Goal: Task Accomplishment & Management: Complete application form

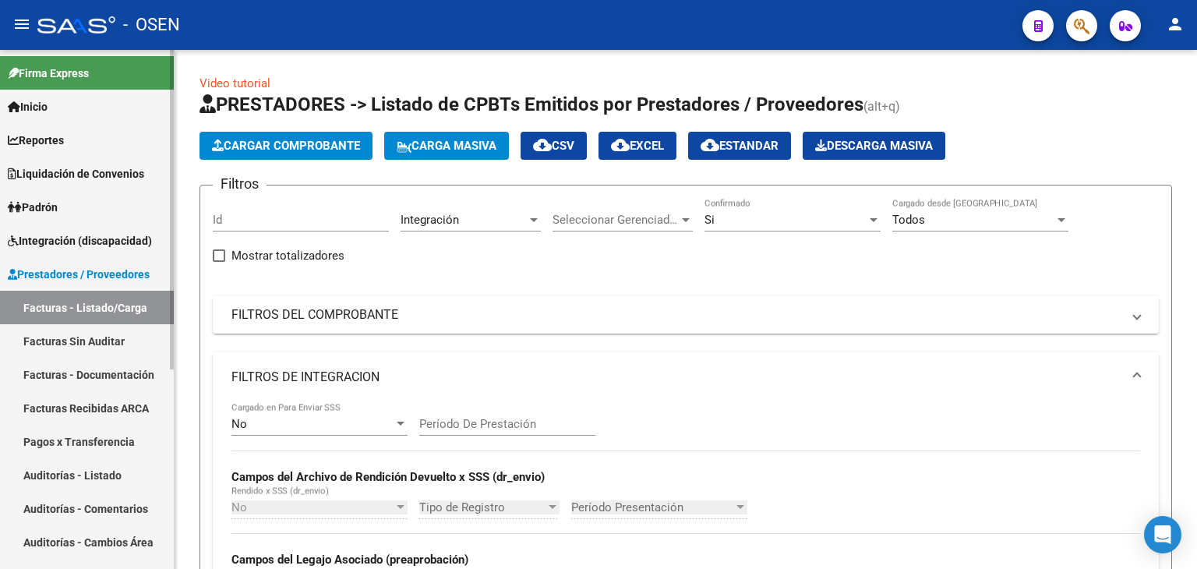
scroll to position [191, 0]
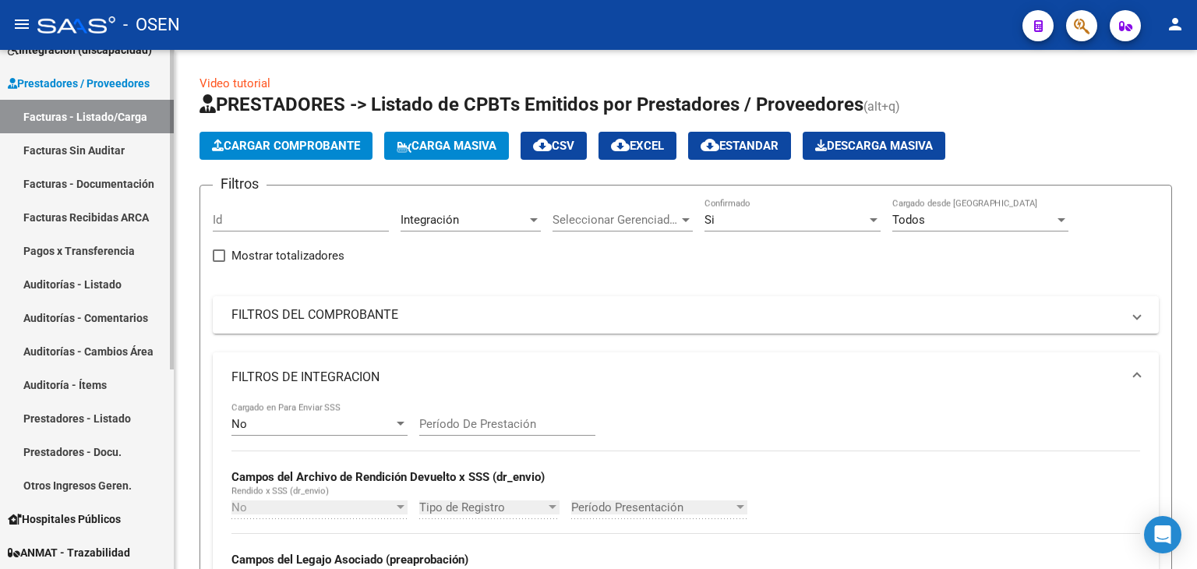
click at [72, 115] on link "Facturas - Listado/Carga" at bounding box center [87, 116] width 174 height 33
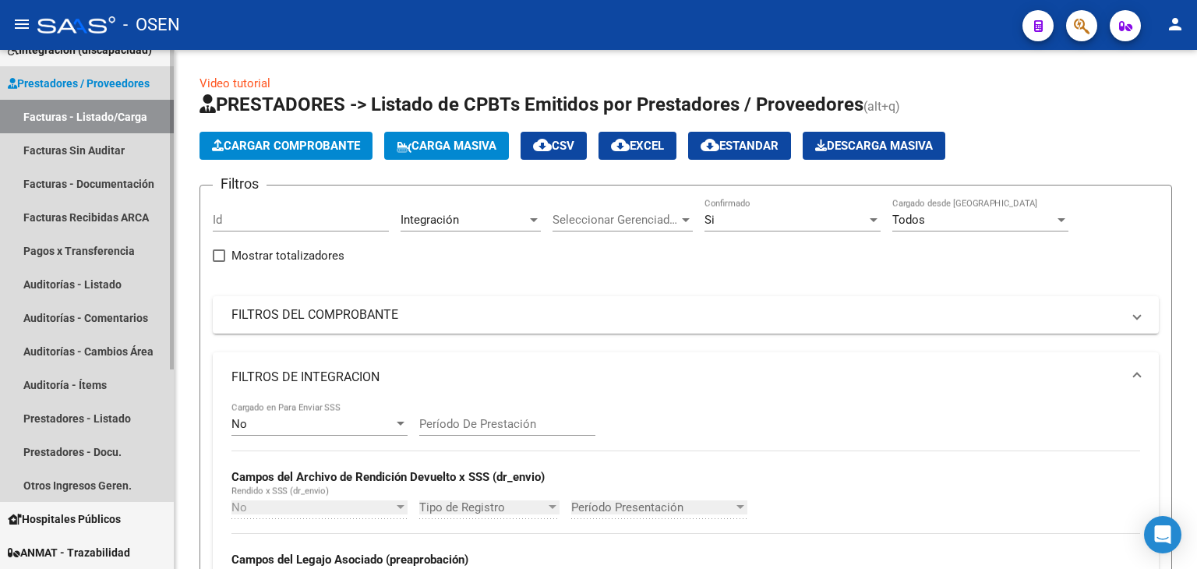
click at [82, 119] on link "Facturas - Listado/Carga" at bounding box center [87, 116] width 174 height 33
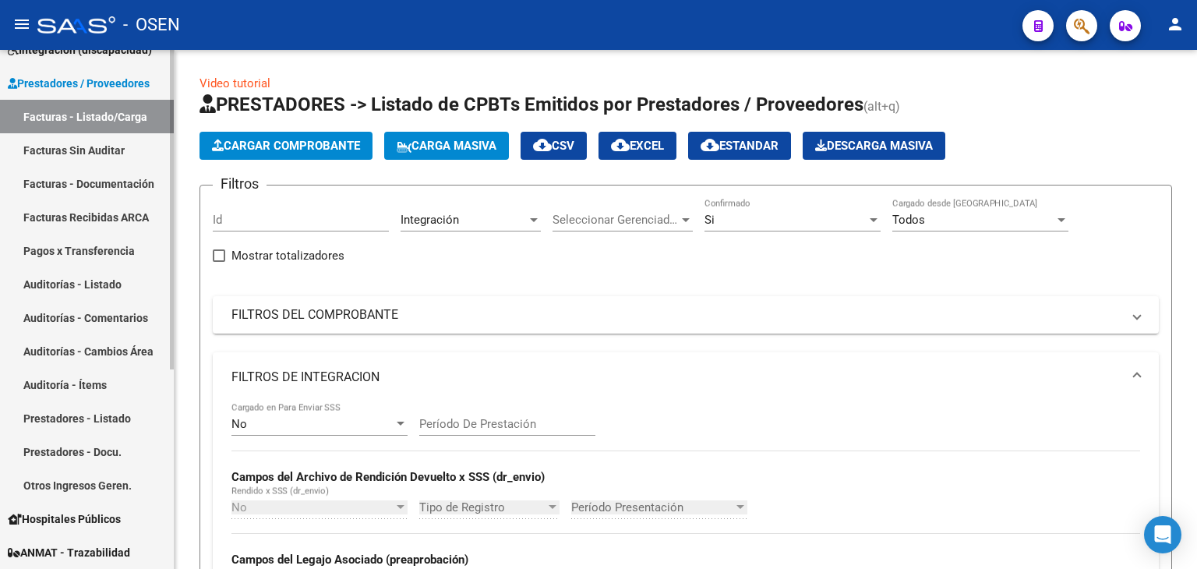
click at [88, 111] on link "Facturas - Listado/Carga" at bounding box center [87, 116] width 174 height 33
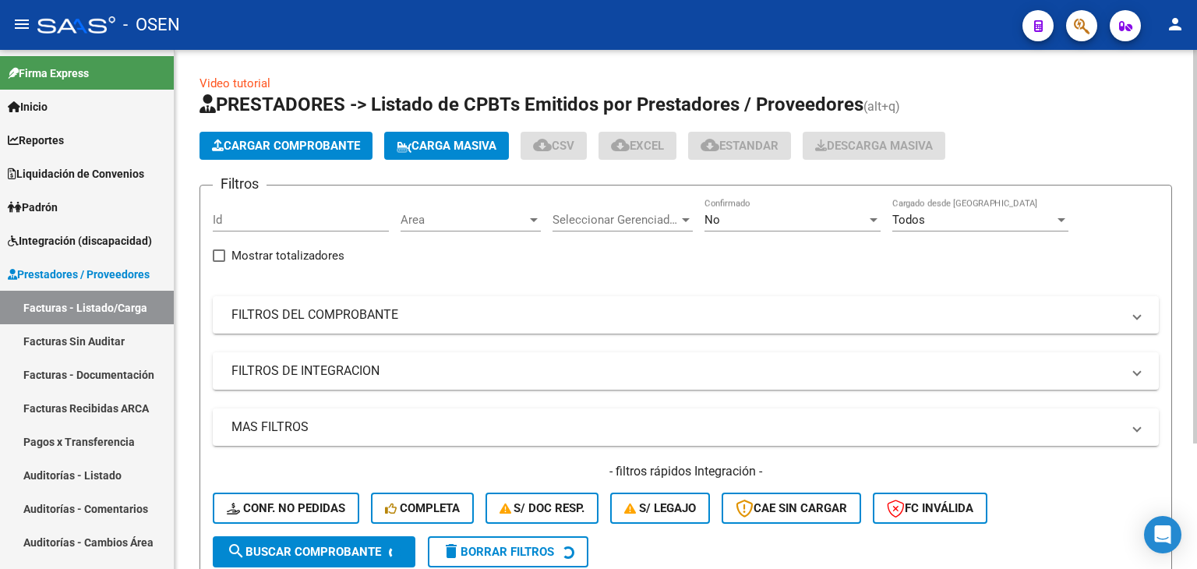
click at [774, 217] on div "No" at bounding box center [785, 220] width 162 height 14
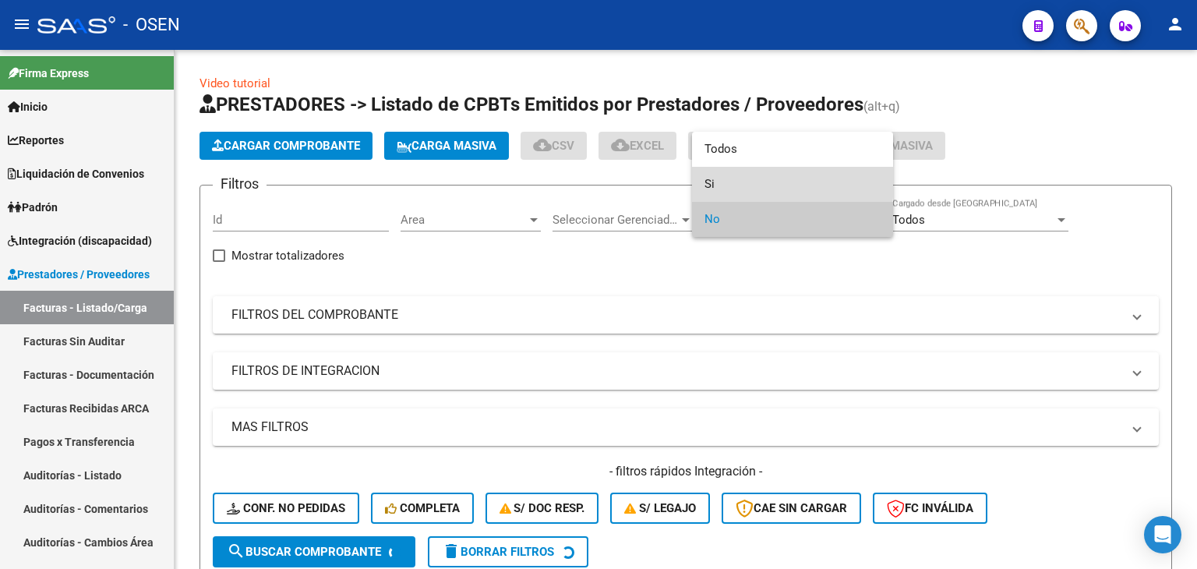
click at [747, 182] on span "Si" at bounding box center [792, 184] width 176 height 35
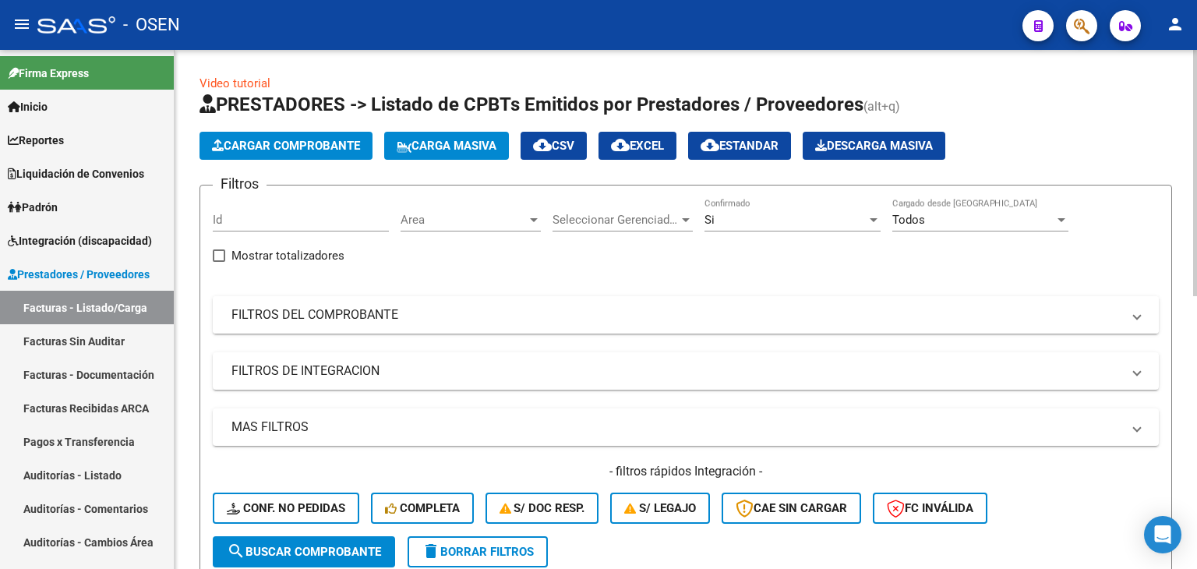
click at [469, 319] on mat-panel-title "FILTROS DEL COMPROBANTE" at bounding box center [676, 314] width 890 height 17
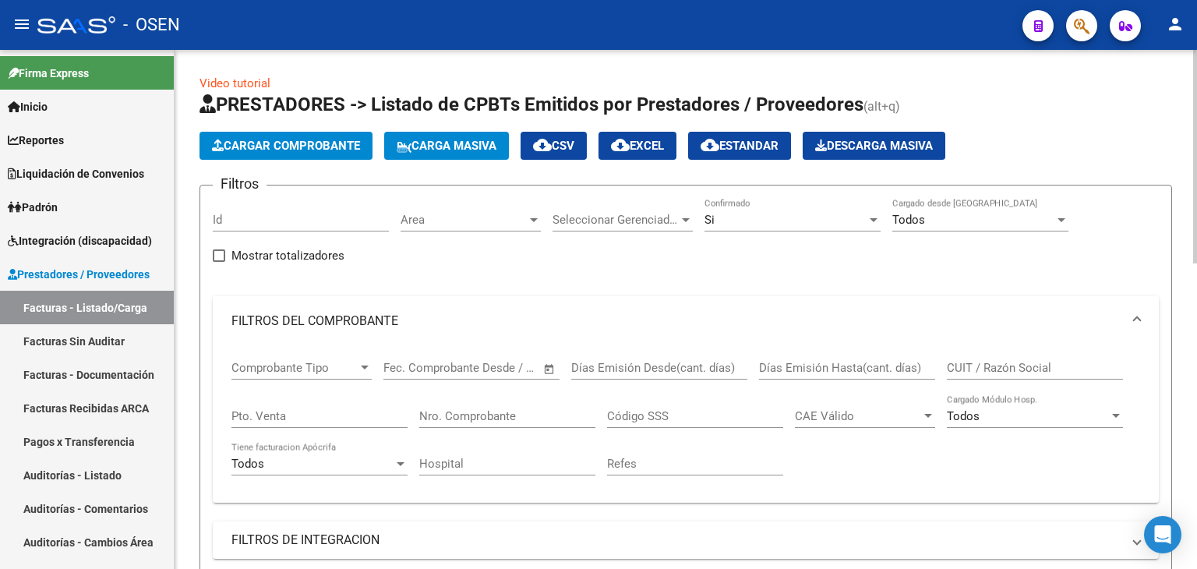
click at [1008, 369] on input "CUIT / Razón Social" at bounding box center [1034, 368] width 176 height 14
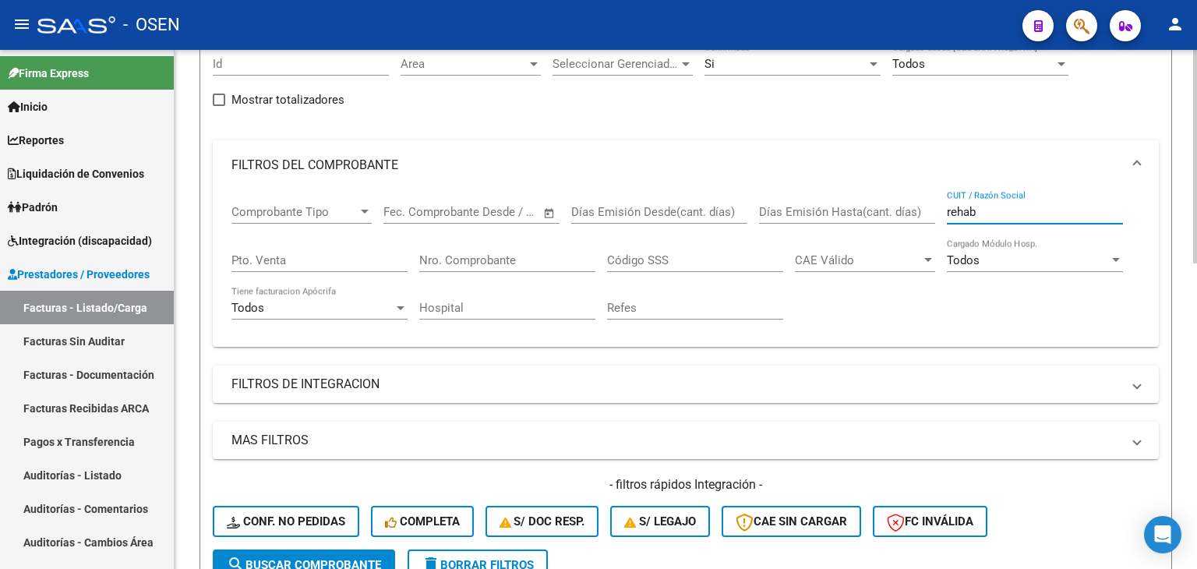
type input "rehab"
click at [269, 558] on span "search Buscar Comprobante" at bounding box center [304, 565] width 154 height 14
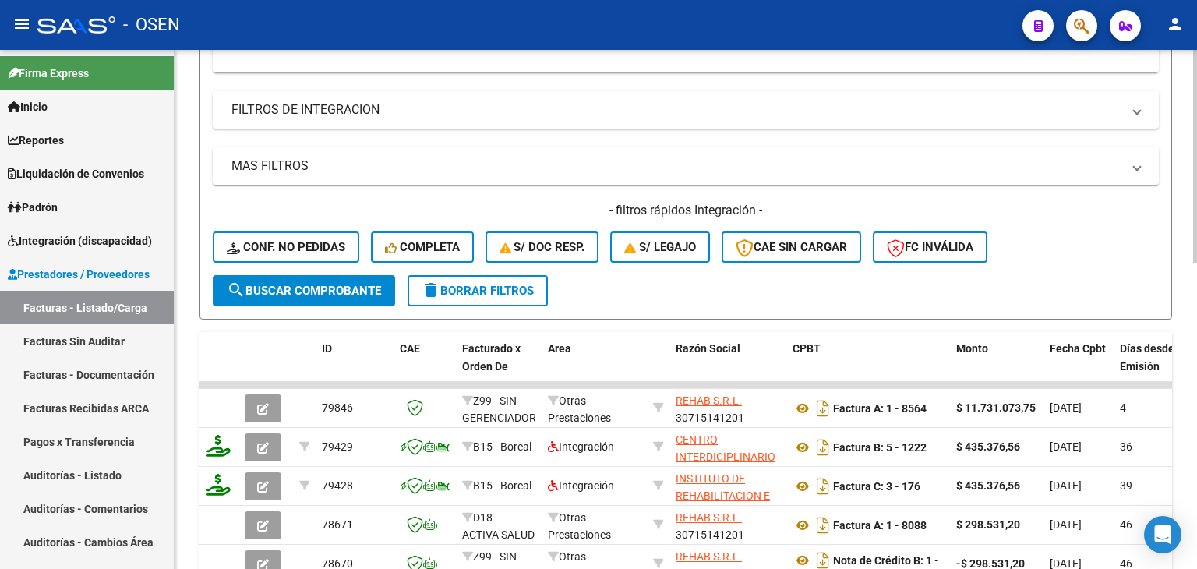
scroll to position [467, 0]
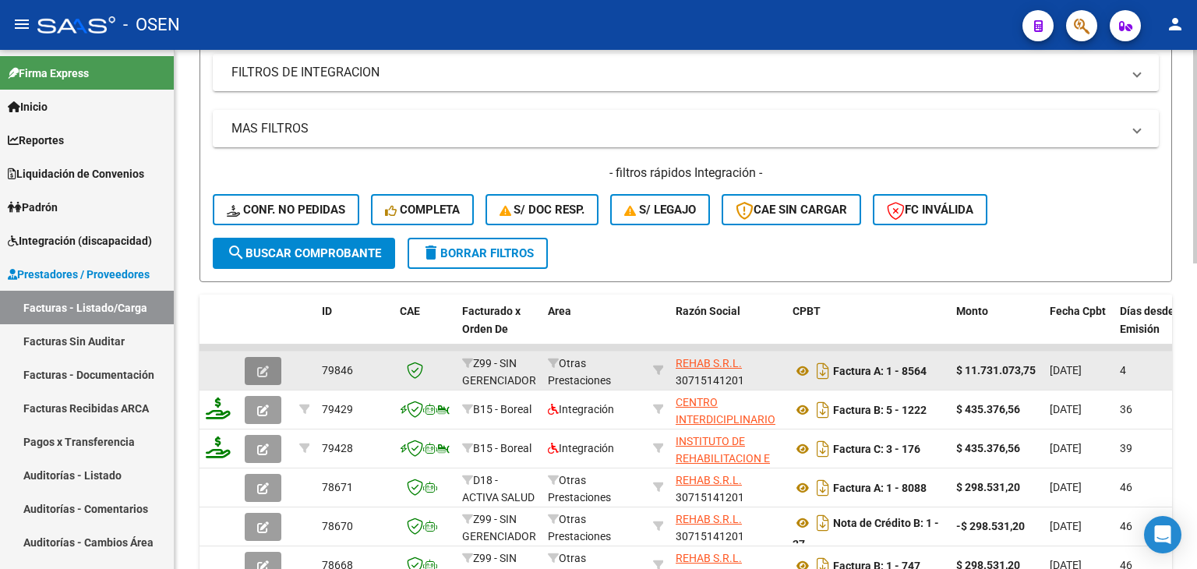
click at [263, 365] on icon "button" at bounding box center [263, 371] width 12 height 12
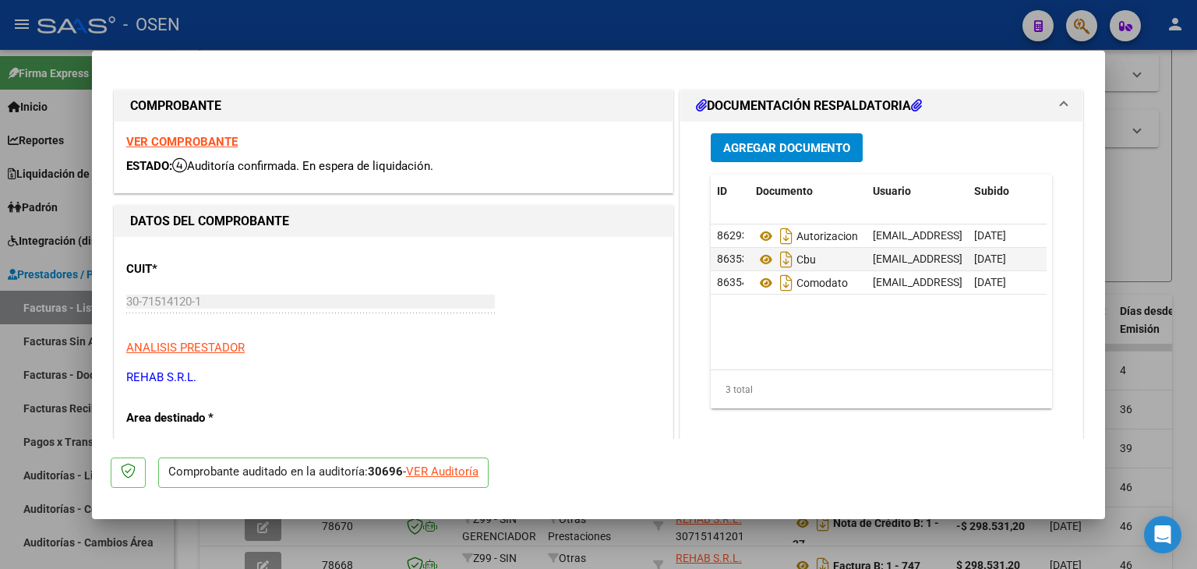
click at [782, 153] on span "Agregar Documento" at bounding box center [786, 148] width 127 height 14
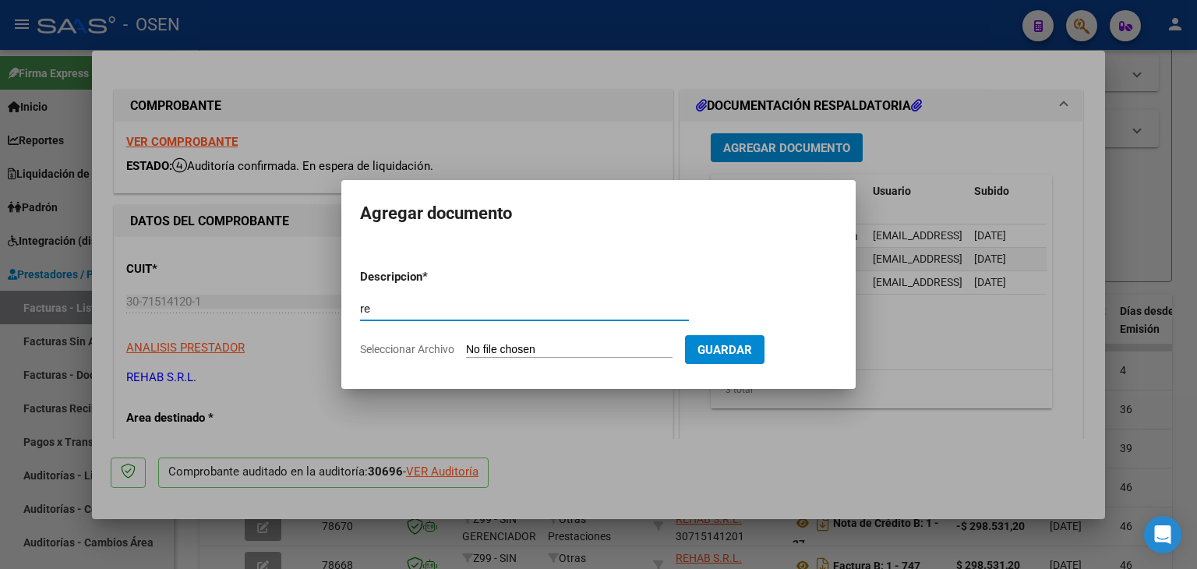
type input "r"
type input "RECIBO"
click at [466, 343] on input "Seleccionar Archivo" at bounding box center [569, 350] width 206 height 15
type input "C:\fakepath\Recibos Nro 00003-00008576.PDF"
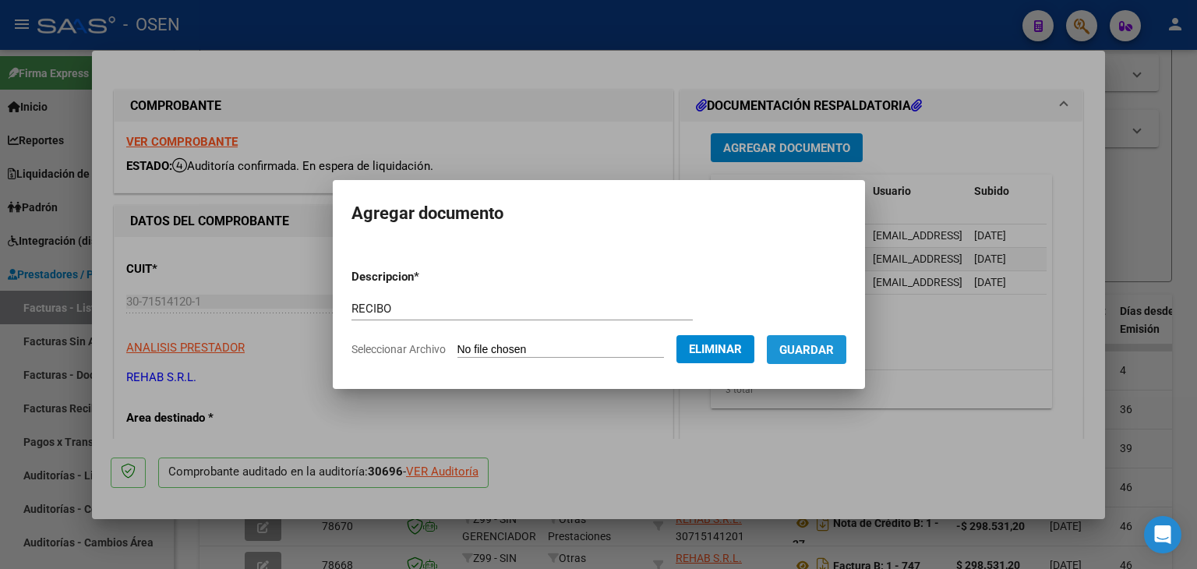
click at [834, 353] on span "Guardar" at bounding box center [806, 350] width 55 height 14
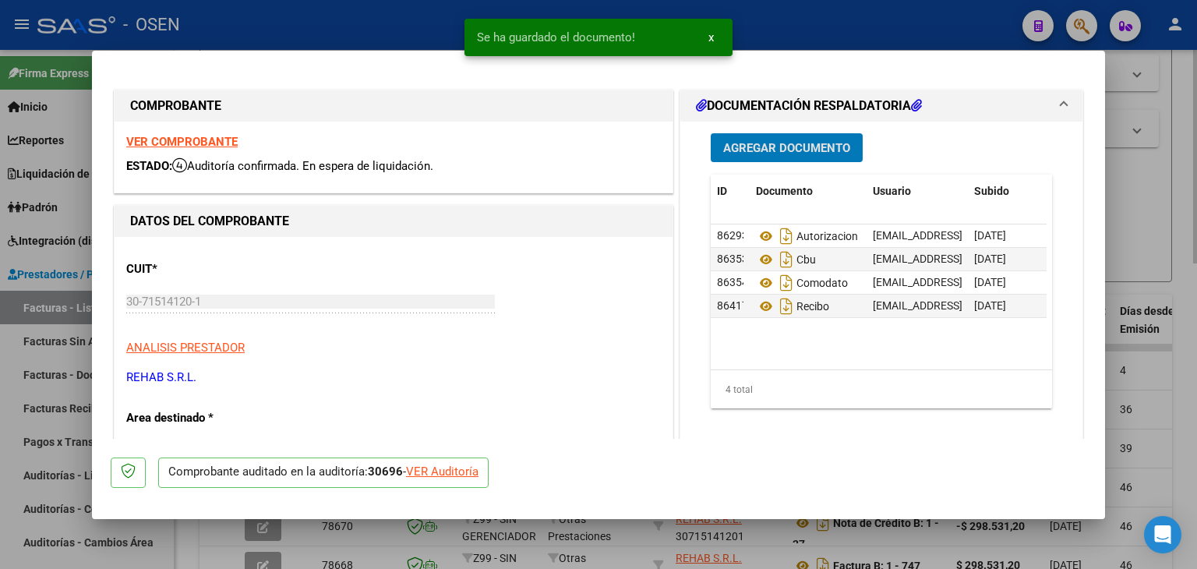
click at [1190, 146] on div at bounding box center [598, 284] width 1197 height 569
type input "$ 0,00"
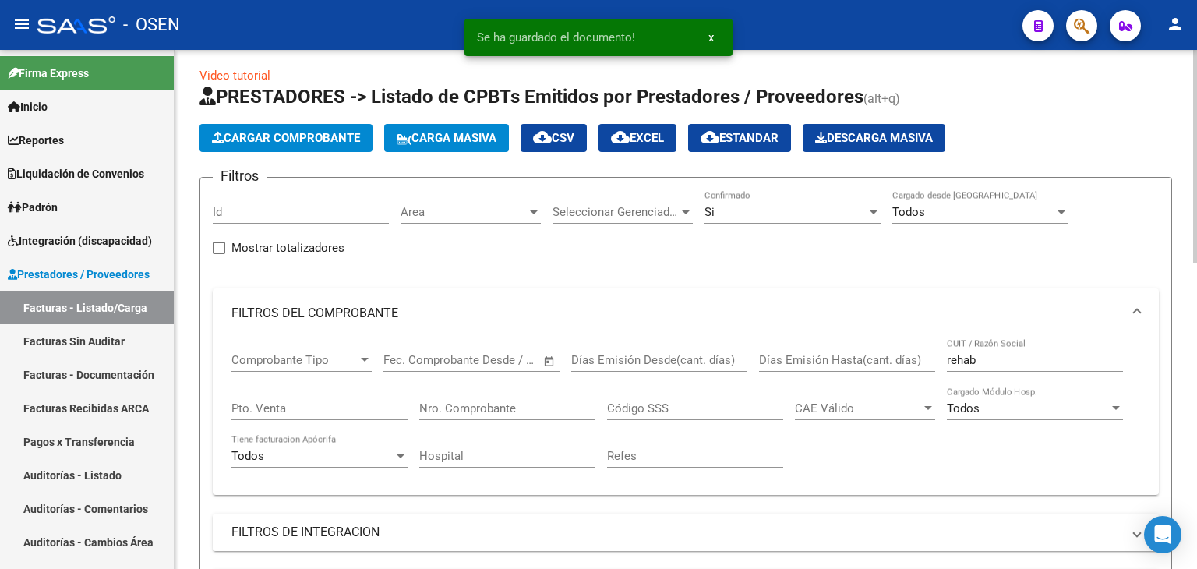
scroll to position [0, 0]
